Goal: Check status: Check status

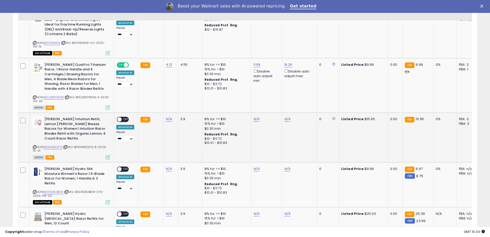
scroll to position [106, 269]
click at [35, 145] on icon at bounding box center [34, 146] width 3 height 3
click at [66, 145] on icon at bounding box center [65, 146] width 3 height 3
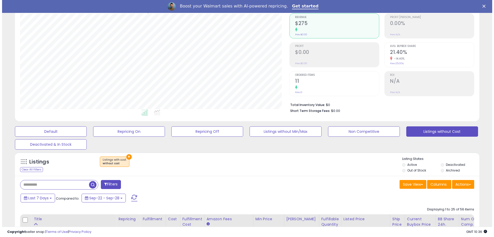
scroll to position [26, 0]
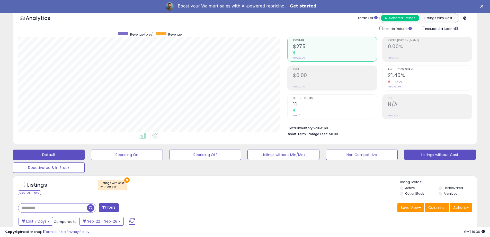
click at [50, 154] on button "Default" at bounding box center [49, 154] width 72 height 10
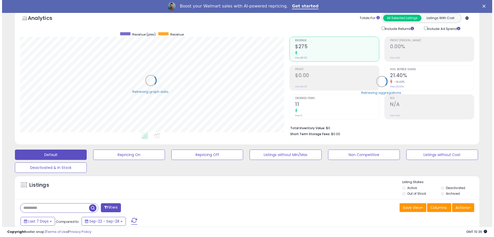
scroll to position [257260, 257096]
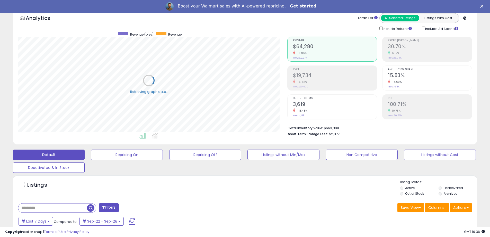
click at [445, 187] on label "Deactivated" at bounding box center [453, 187] width 19 height 4
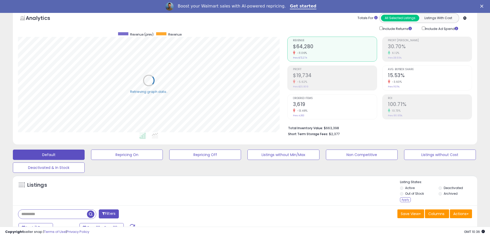
click at [404, 200] on div "Apply" at bounding box center [405, 199] width 11 height 5
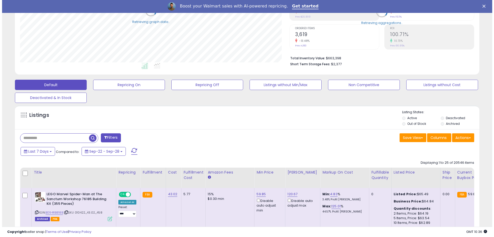
scroll to position [106, 269]
click at [48, 136] on input "text" at bounding box center [52, 137] width 69 height 9
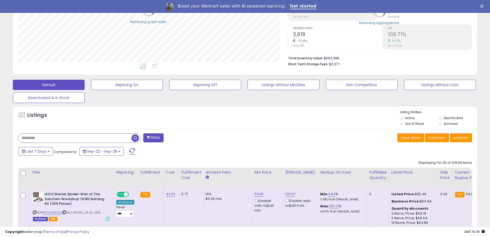
paste input "**********"
type input "**********"
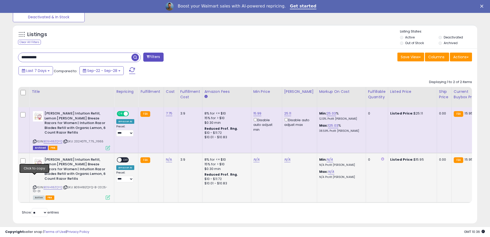
click at [35, 186] on icon at bounding box center [34, 187] width 3 height 3
click at [67, 186] on icon at bounding box center [65, 187] width 3 height 3
